Goal: Information Seeking & Learning: Understand process/instructions

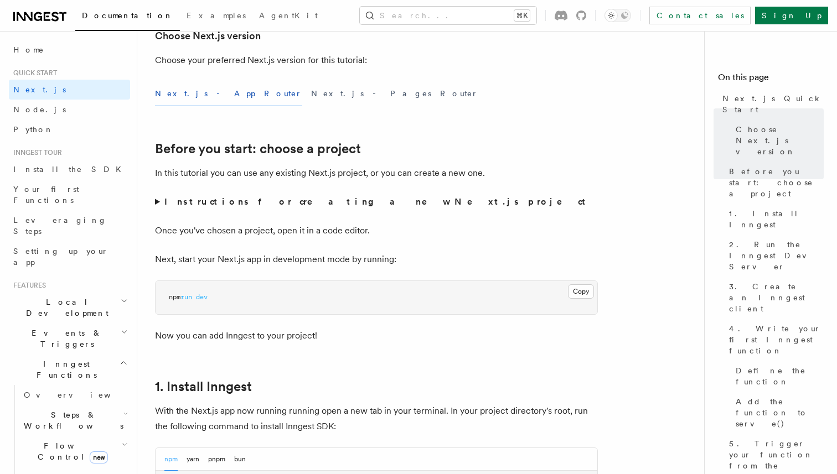
scroll to position [282, 0]
click at [311, 90] on button "Next.js - Pages Router" at bounding box center [394, 93] width 167 height 25
click at [205, 94] on button "Next.js - App Router" at bounding box center [228, 93] width 147 height 25
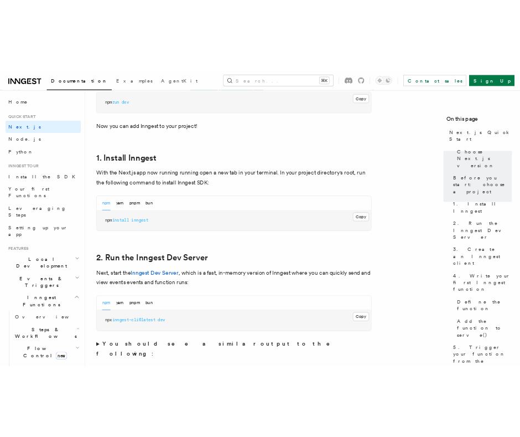
scroll to position [557, 0]
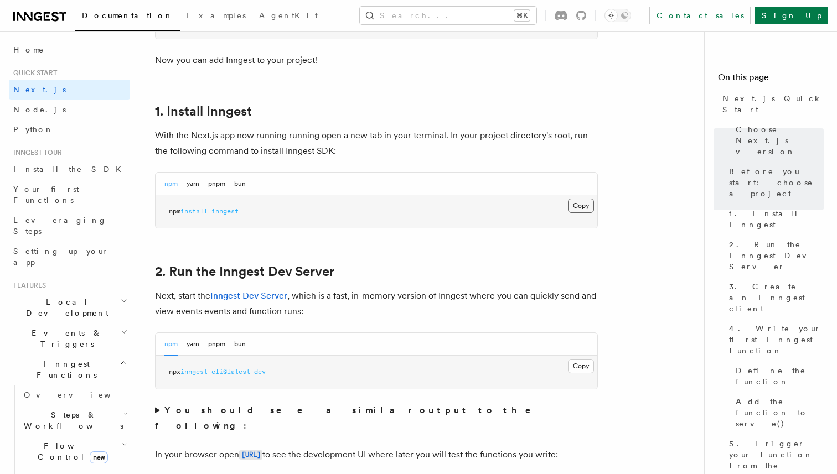
click at [579, 207] on button "Copy Copied" at bounding box center [581, 206] width 26 height 14
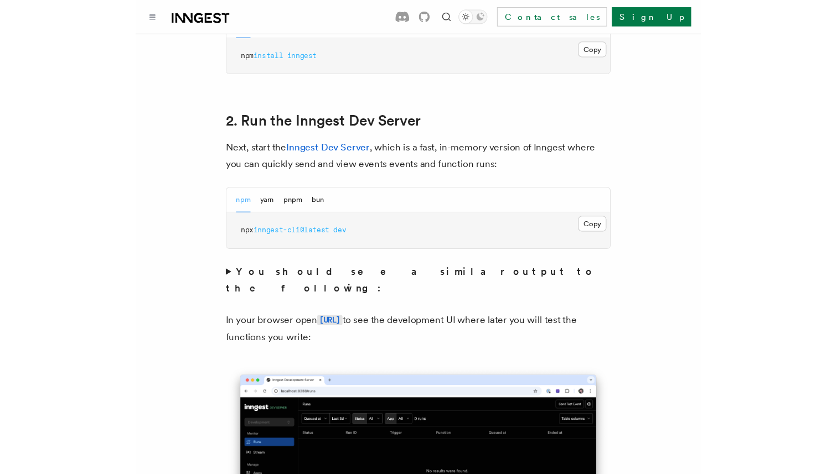
scroll to position [760, 0]
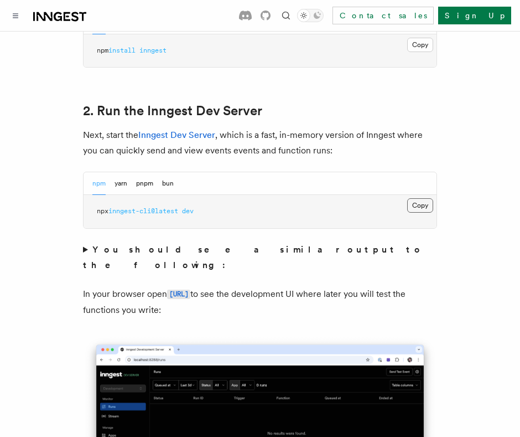
click at [419, 198] on button "Copy Copied" at bounding box center [420, 205] width 26 height 14
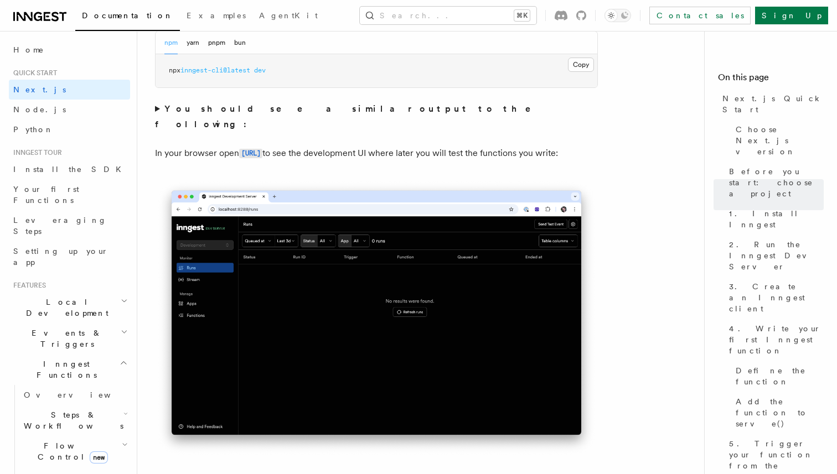
scroll to position [859, 0]
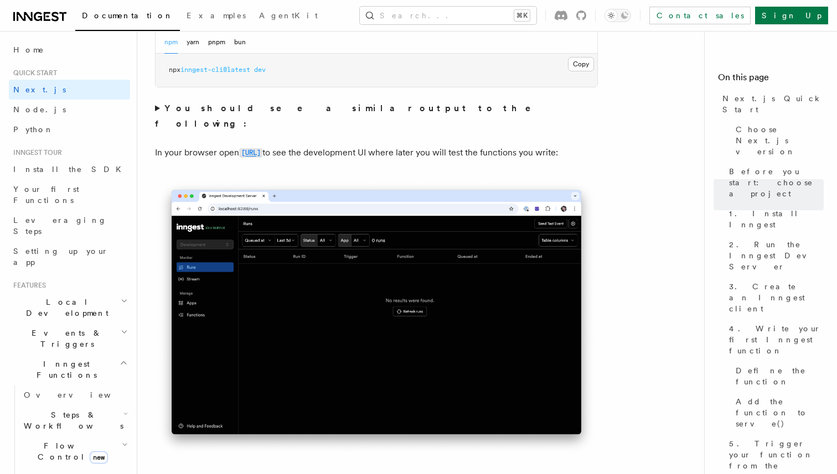
click at [262, 148] on code "[URL]" at bounding box center [250, 152] width 23 height 9
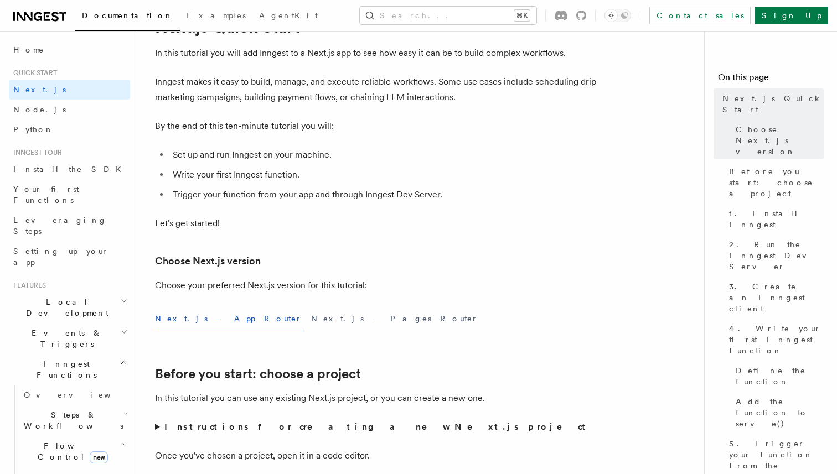
scroll to position [75, 0]
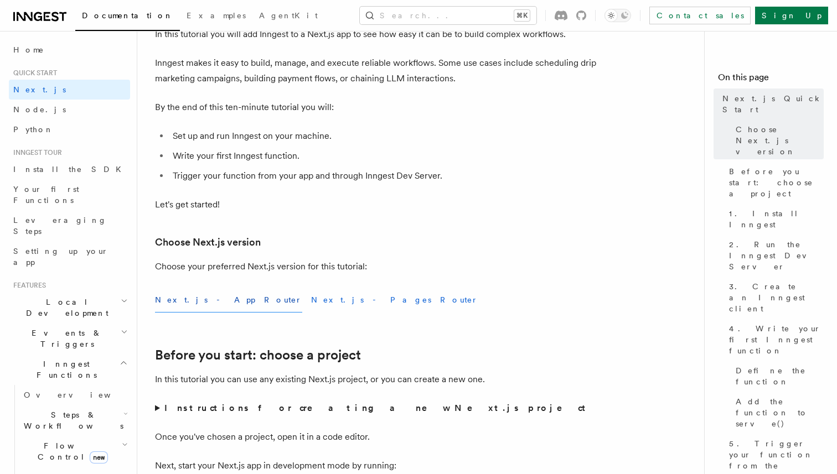
click at [311, 303] on button "Next.js - Pages Router" at bounding box center [394, 300] width 167 height 25
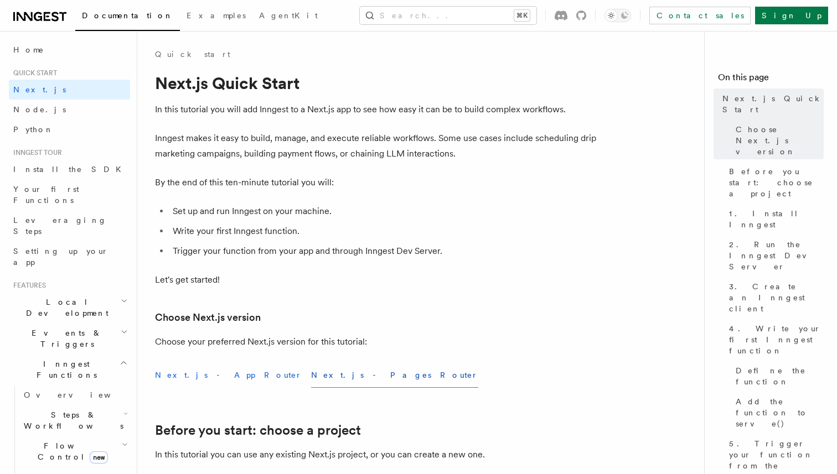
click at [195, 371] on button "Next.js - App Router" at bounding box center [228, 375] width 147 height 25
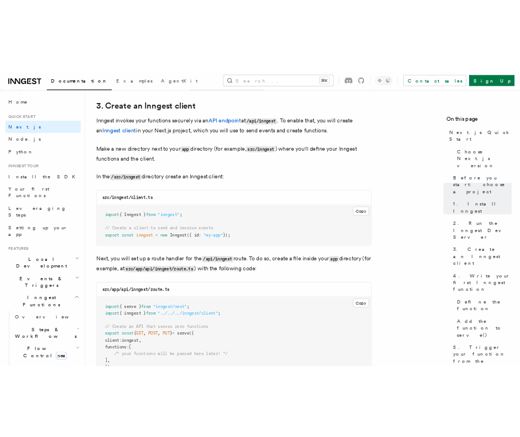
scroll to position [1306, 0]
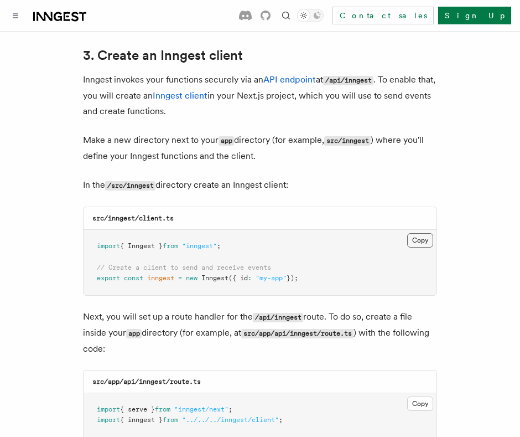
click at [420, 233] on button "Copy Copied" at bounding box center [420, 240] width 26 height 14
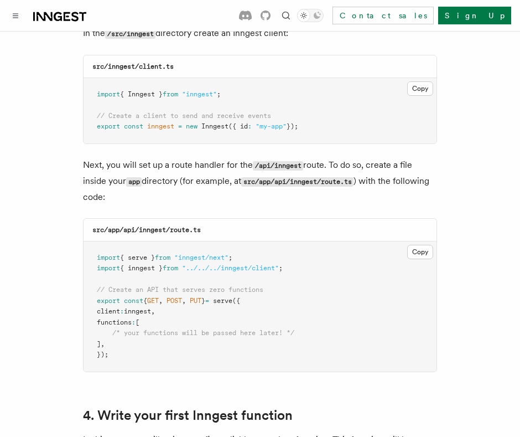
scroll to position [1458, 0]
click at [419, 244] on button "Copy Copied" at bounding box center [420, 251] width 26 height 14
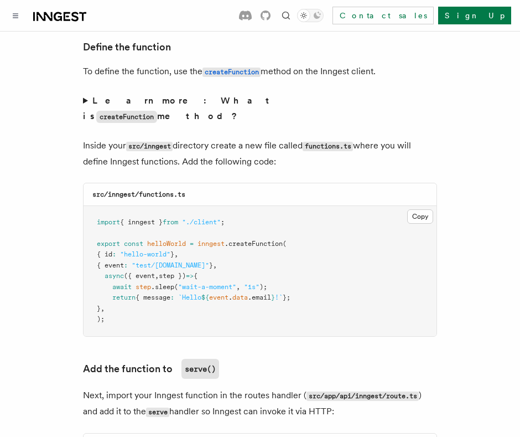
scroll to position [1922, 0]
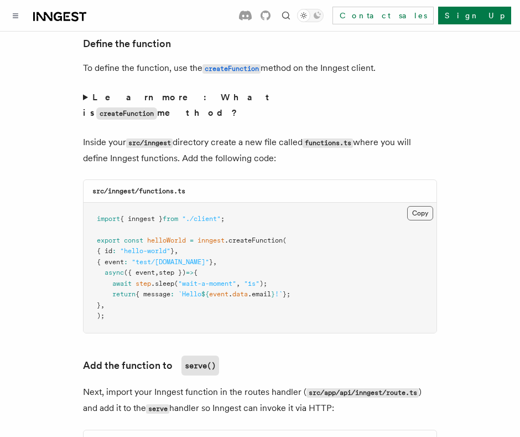
click at [421, 206] on button "Copy Copied" at bounding box center [420, 213] width 26 height 14
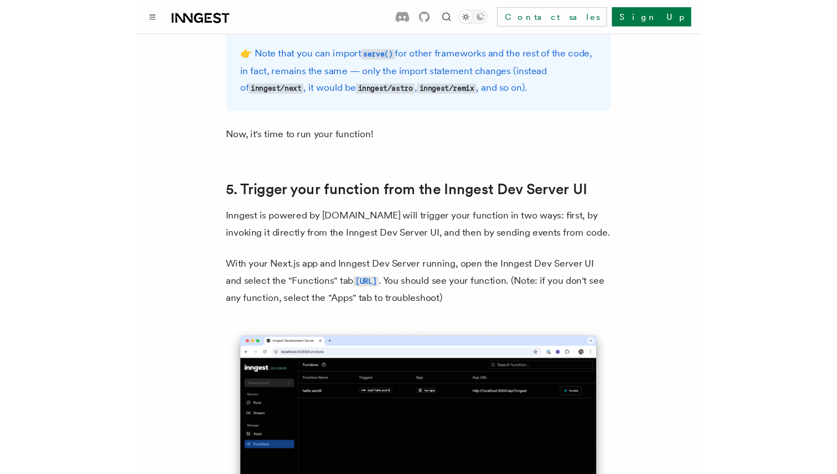
scroll to position [2491, 0]
